Goal: Information Seeking & Learning: Check status

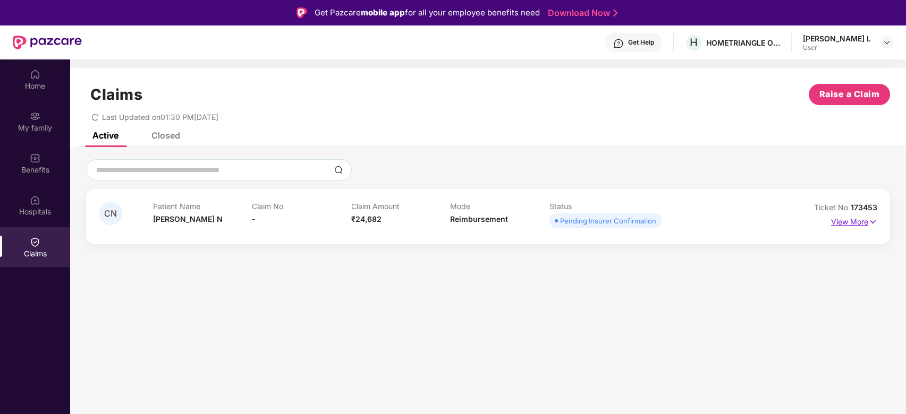
click at [871, 222] on img at bounding box center [872, 222] width 9 height 12
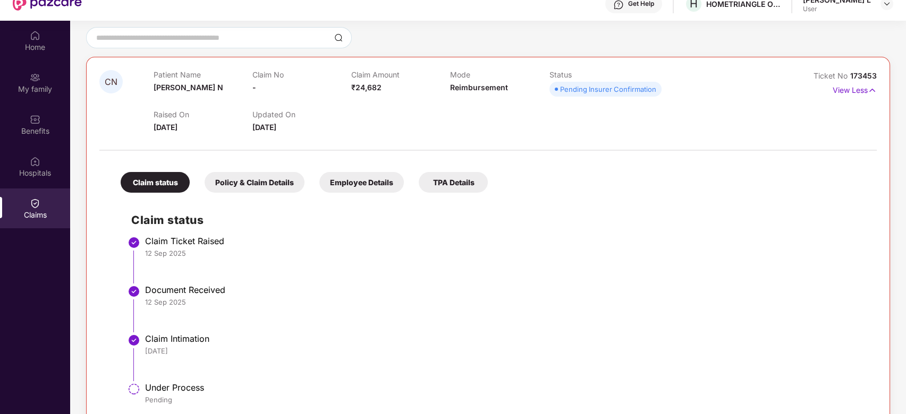
scroll to position [60, 0]
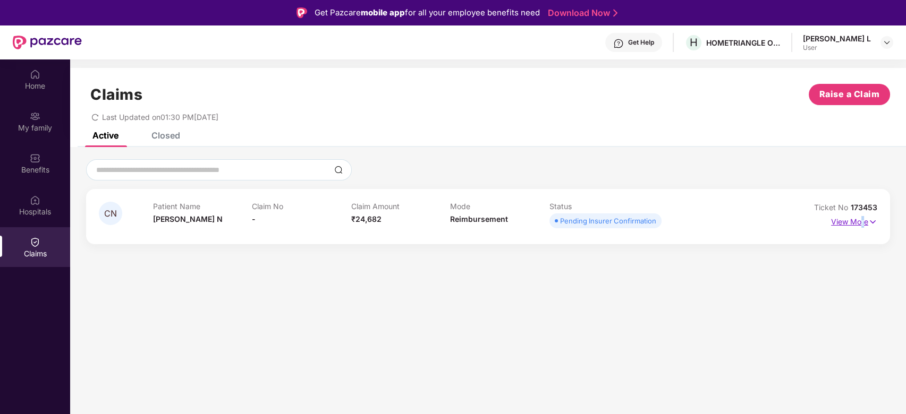
click at [863, 218] on p "View More" at bounding box center [854, 221] width 46 height 14
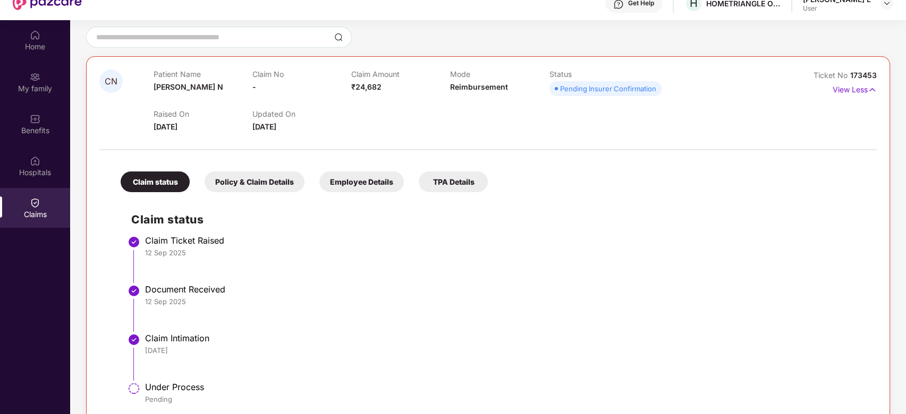
scroll to position [60, 0]
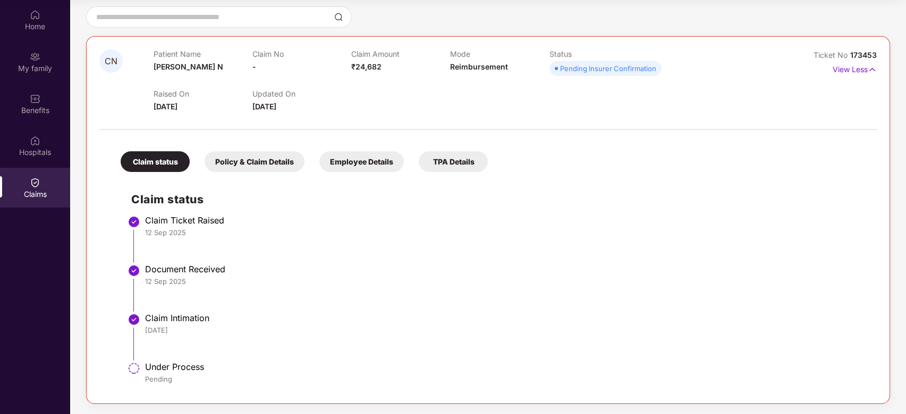
click at [417, 99] on div "Raised On [DATE] Updated On [DATE]" at bounding box center [451, 96] width 594 height 34
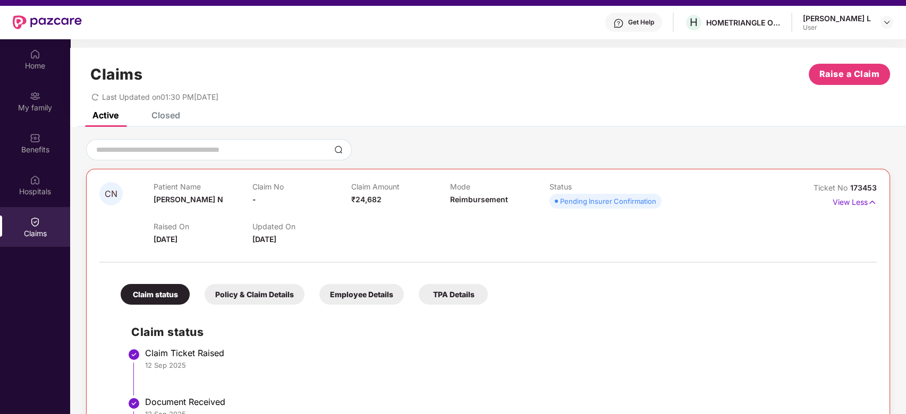
scroll to position [0, 0]
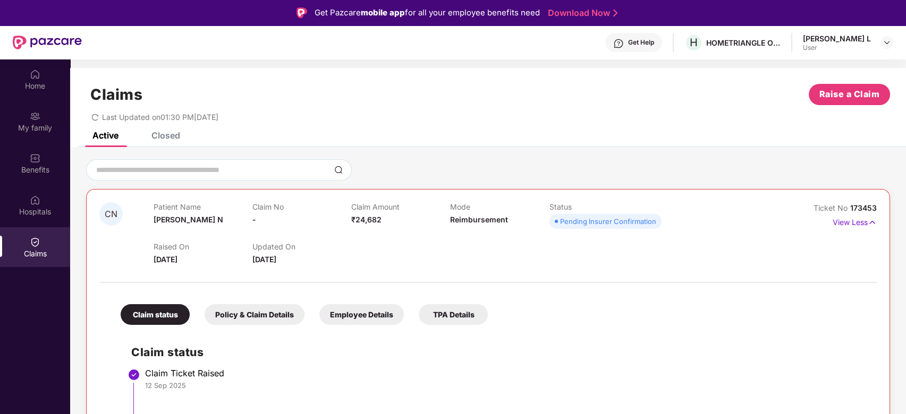
click at [646, 40] on div "Get Help" at bounding box center [641, 42] width 26 height 9
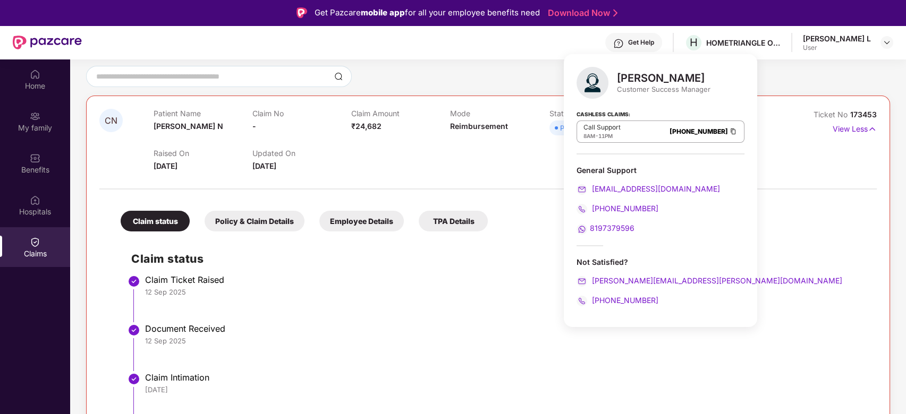
scroll to position [60, 0]
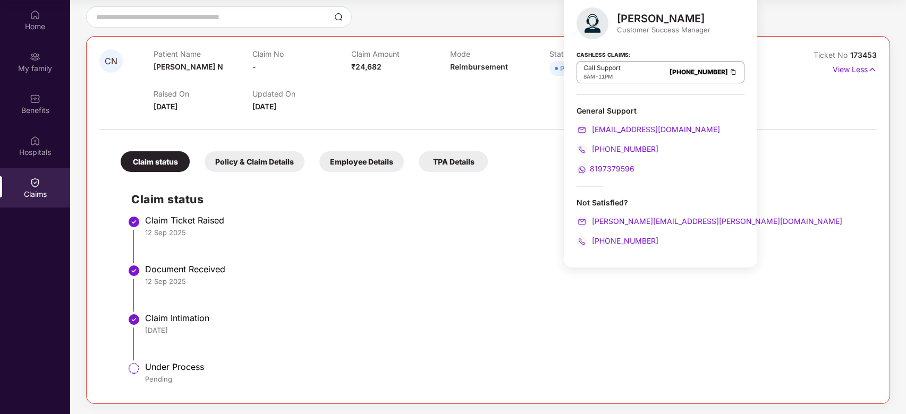
click at [618, 168] on span "8197379596" at bounding box center [612, 168] width 45 height 9
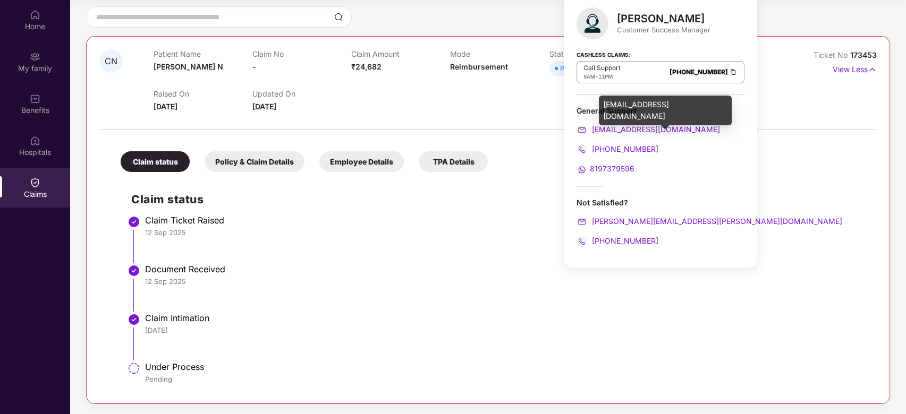
click at [624, 130] on span "[EMAIL_ADDRESS][DOMAIN_NAME]" at bounding box center [655, 129] width 130 height 9
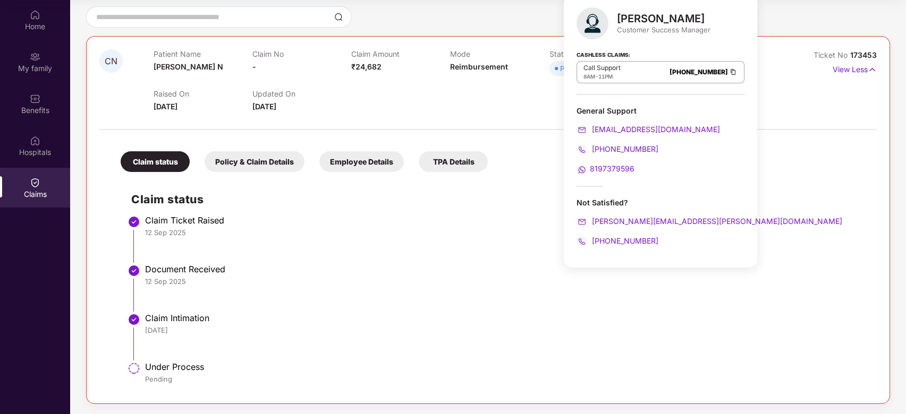
click at [444, 353] on li "Claim Intimation [DATE]" at bounding box center [498, 341] width 735 height 49
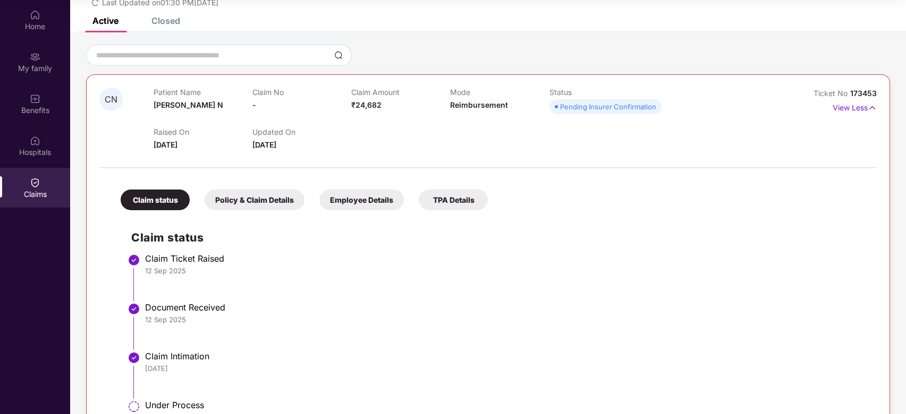
scroll to position [94, 0]
